Goal: Use online tool/utility

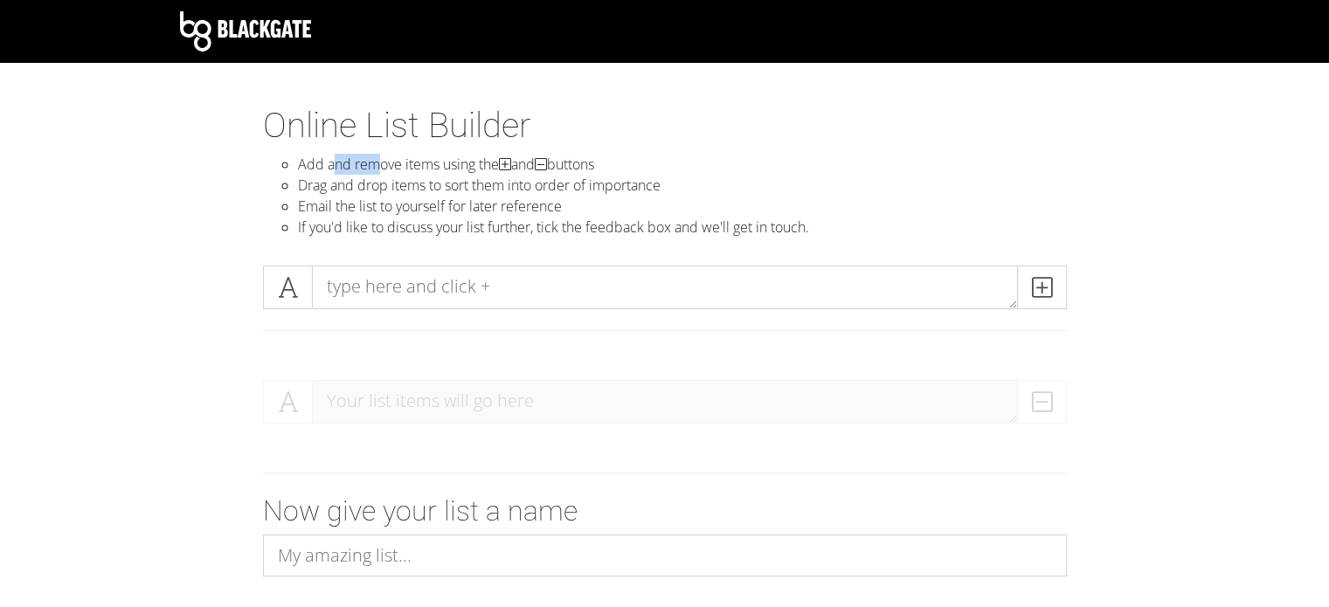
drag, startPoint x: 336, startPoint y: 158, endPoint x: 381, endPoint y: 167, distance: 46.3
click at [381, 167] on li "Add and remove items using the and buttons" at bounding box center [682, 164] width 769 height 21
drag, startPoint x: 311, startPoint y: 198, endPoint x: 607, endPoint y: 205, distance: 296.4
click at [607, 205] on li "Email the list to yourself for later reference" at bounding box center [682, 206] width 769 height 21
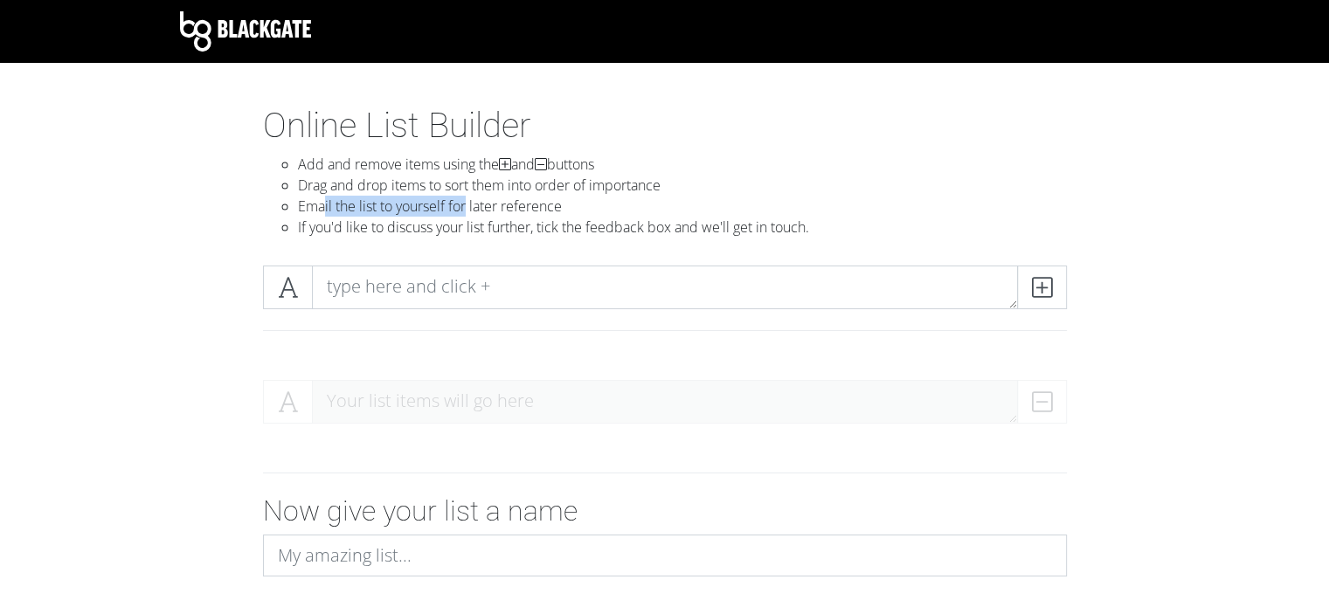
drag, startPoint x: 324, startPoint y: 198, endPoint x: 469, endPoint y: 196, distance: 145.1
click at [469, 196] on li "Email the list to yourself for later reference" at bounding box center [682, 206] width 769 height 21
drag, startPoint x: 316, startPoint y: 234, endPoint x: 545, endPoint y: 229, distance: 229.9
click at [545, 229] on li "If you'd like to discuss your list further, tick the feedback box and we'll get…" at bounding box center [682, 227] width 769 height 21
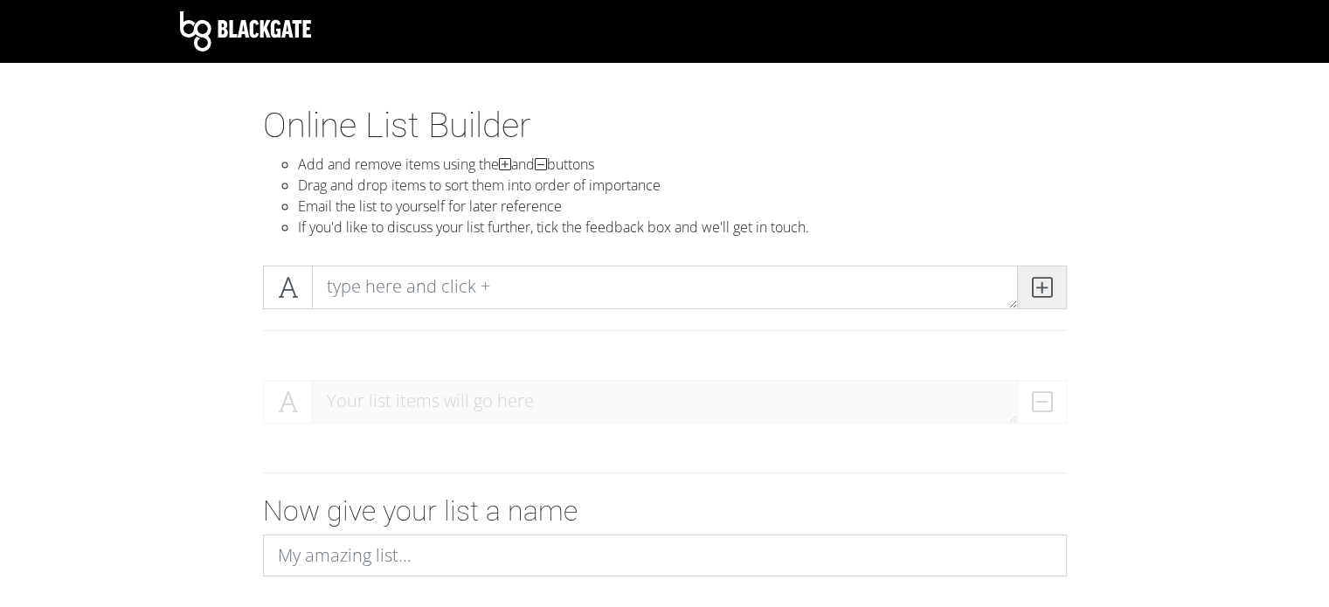
click at [1044, 282] on icon at bounding box center [1042, 287] width 20 height 17
click at [1036, 289] on icon at bounding box center [1042, 287] width 20 height 17
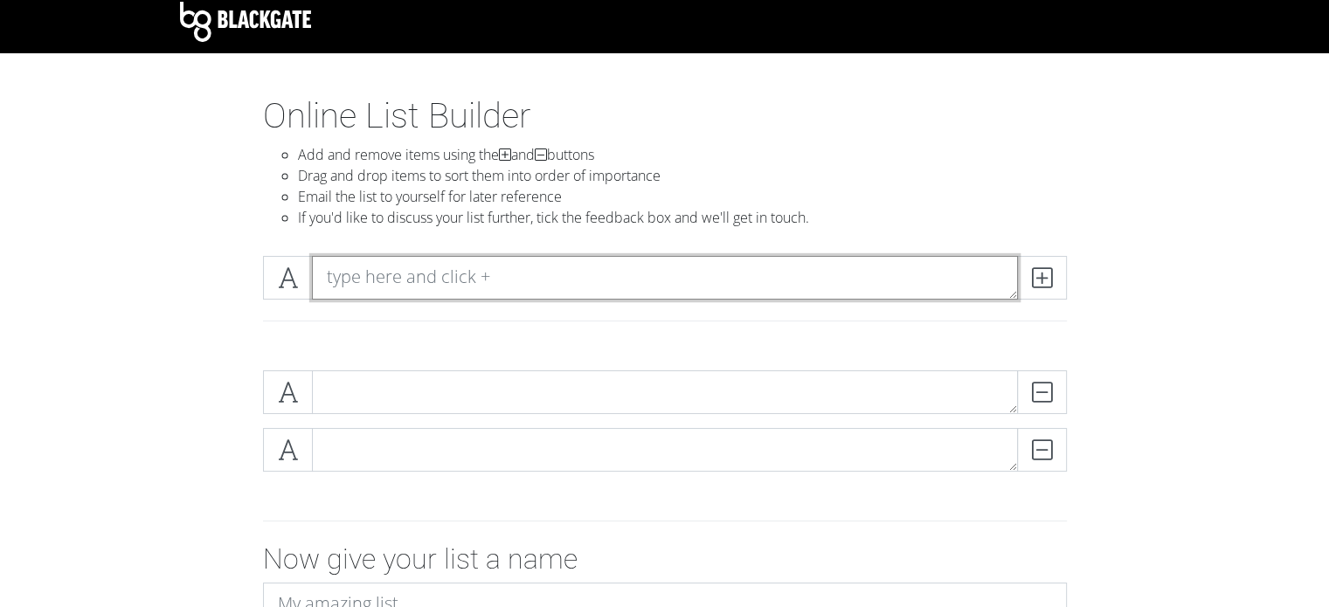
scroll to position [7, 0]
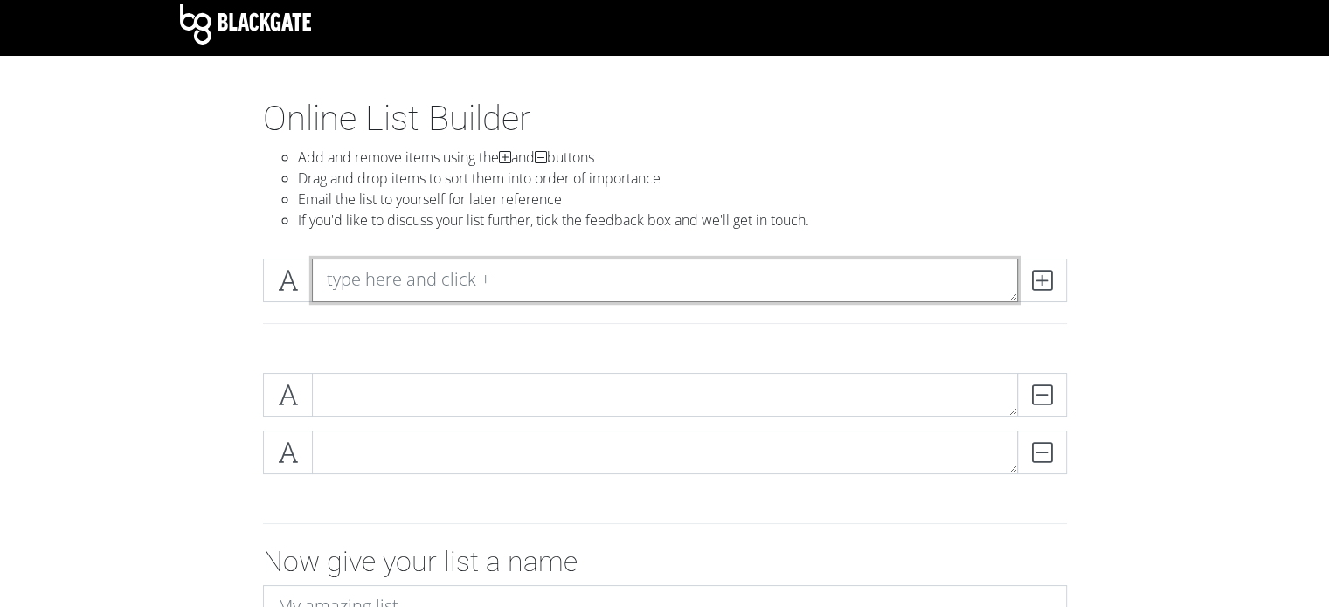
paste textarea "MONERAGALA DGH"
type textarea "MONERAGALA DGH"
drag, startPoint x: 503, startPoint y: 275, endPoint x: 166, endPoint y: 288, distance: 336.7
click at [167, 288] on div "MONERAGALA DGH" at bounding box center [665, 302] width 996 height 114
paste textarea "BALANGODA BH-MO [MEDICAL_DATA] : 1 BIBILE BH-MO [MEDICAL_DATA] : 1 MAHAOYA BH-M…"
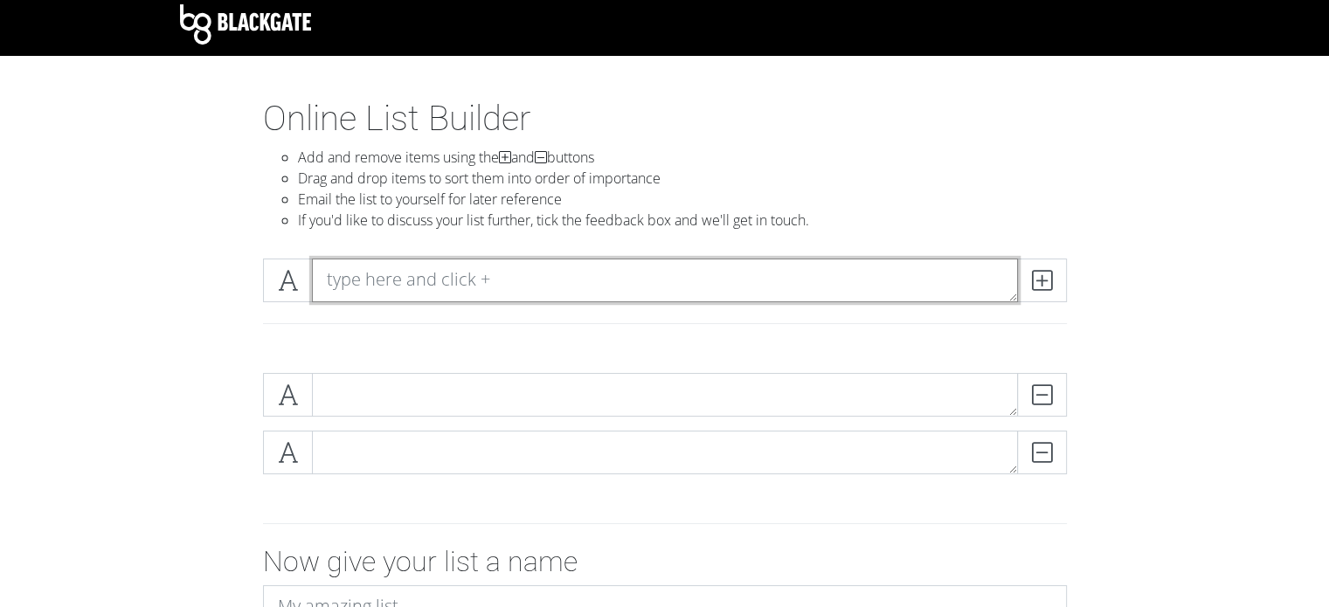
type textarea "BALANGODA BH-MO [MEDICAL_DATA] : 1 BIBILE BH-MO [MEDICAL_DATA] : 1 MAHAOYA BH-M…"
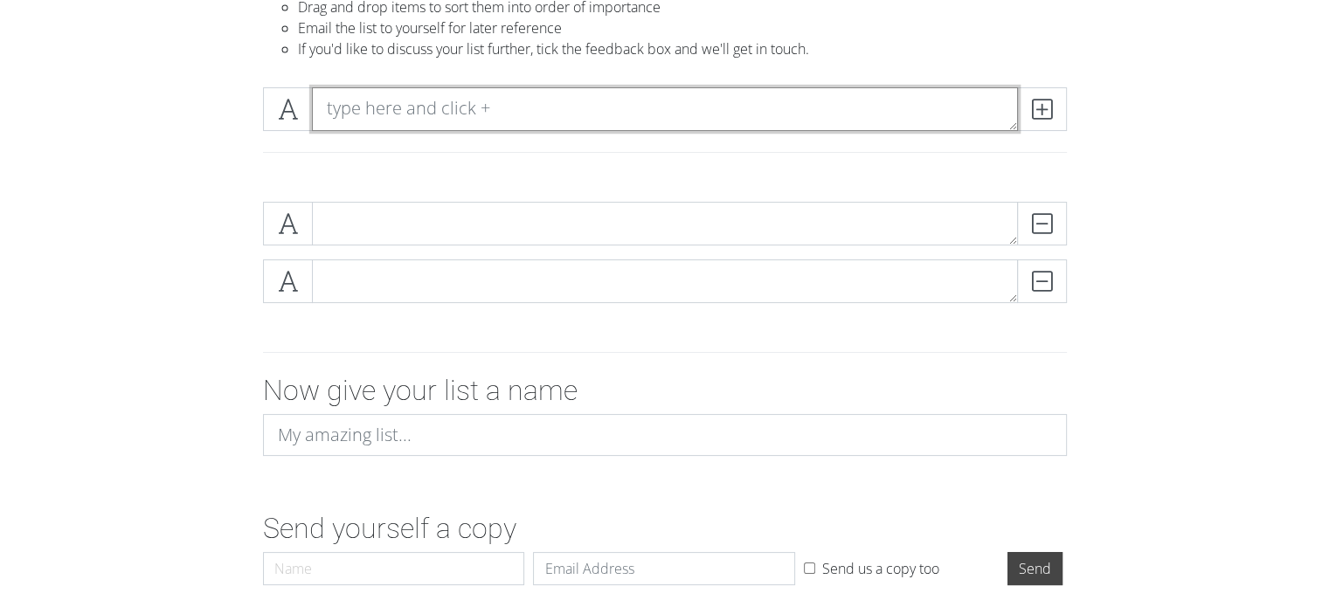
scroll to position [0, 0]
